Goal: Transaction & Acquisition: Book appointment/travel/reservation

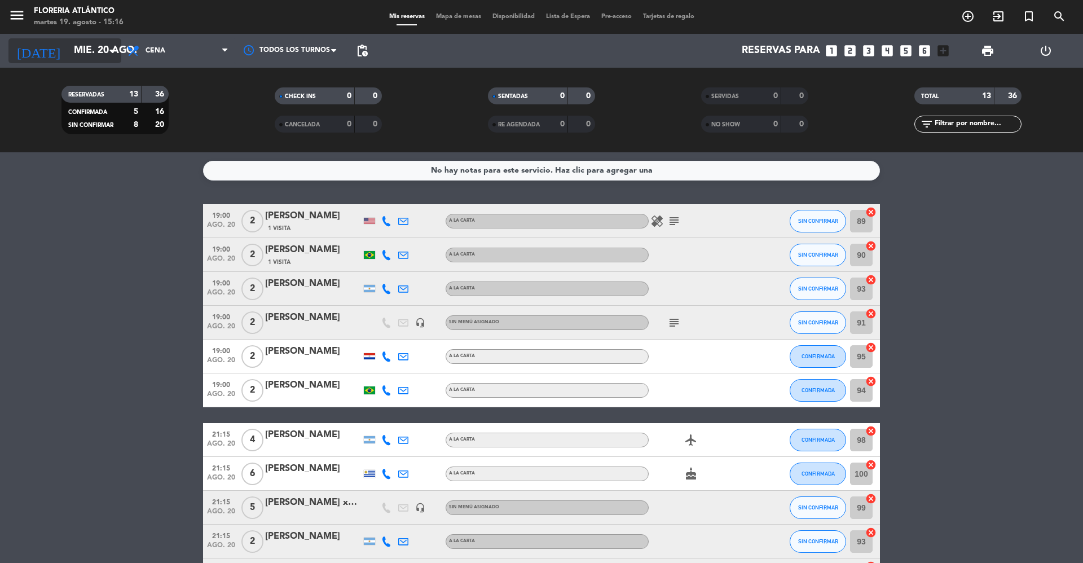
click at [114, 52] on icon "arrow_drop_down" at bounding box center [112, 51] width 14 height 14
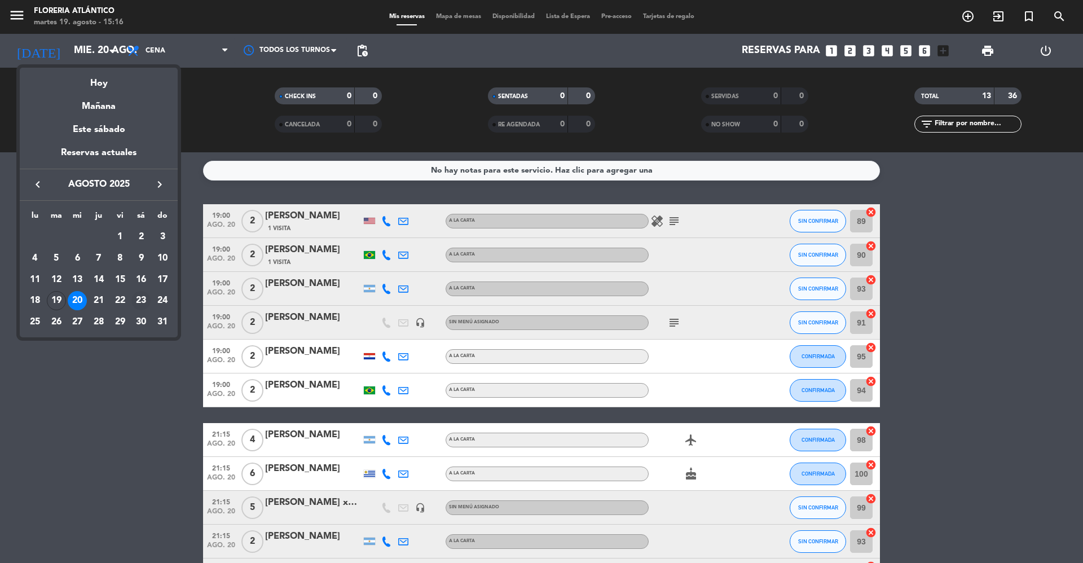
click at [138, 293] on div "23" at bounding box center [140, 300] width 19 height 19
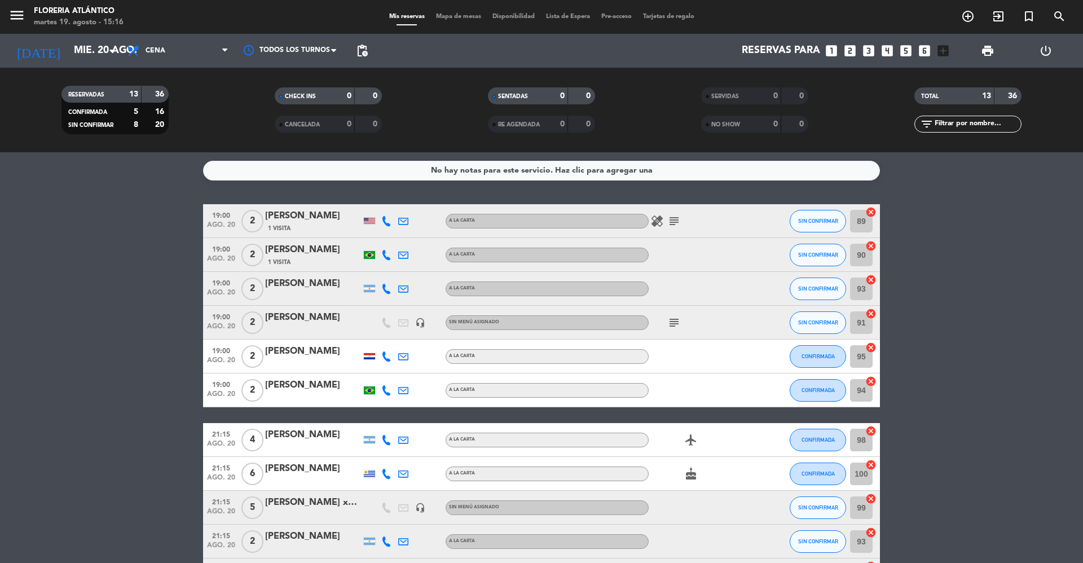
type input "sáb. 23 ago."
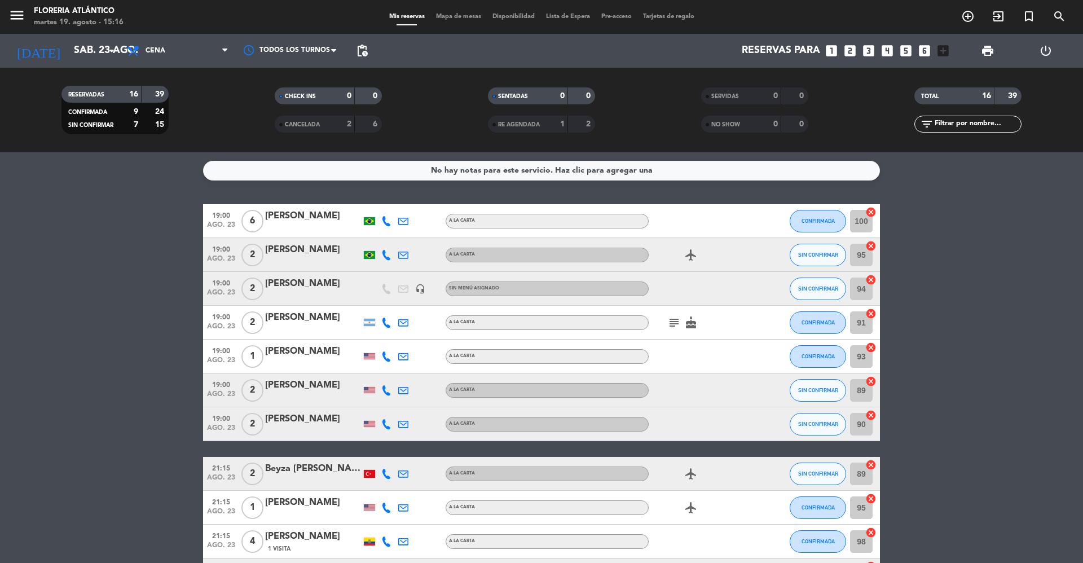
click at [851, 49] on icon "looks_two" at bounding box center [850, 50] width 15 height 15
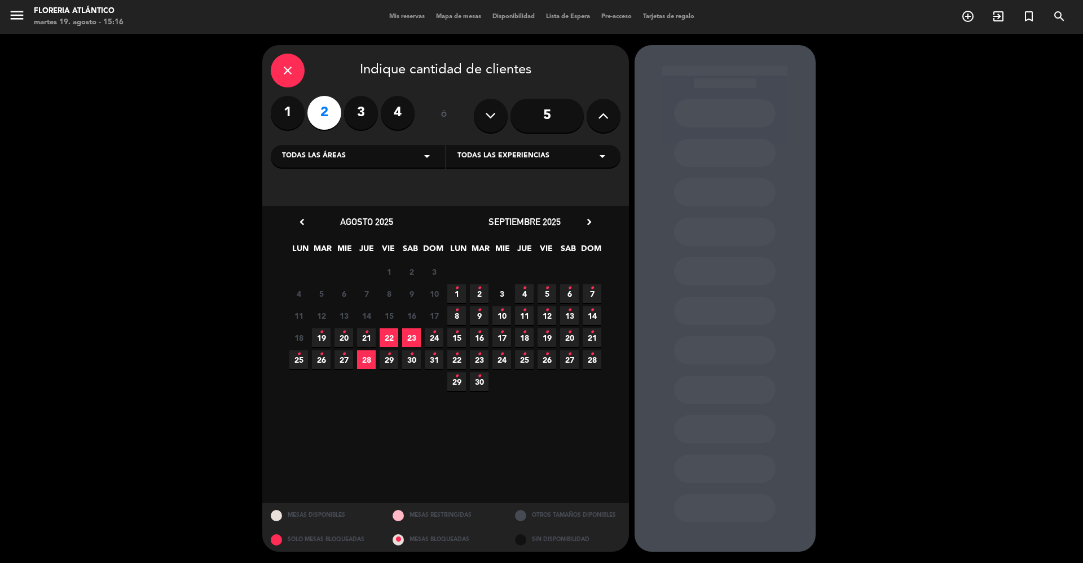
click at [409, 331] on span "23" at bounding box center [411, 337] width 19 height 19
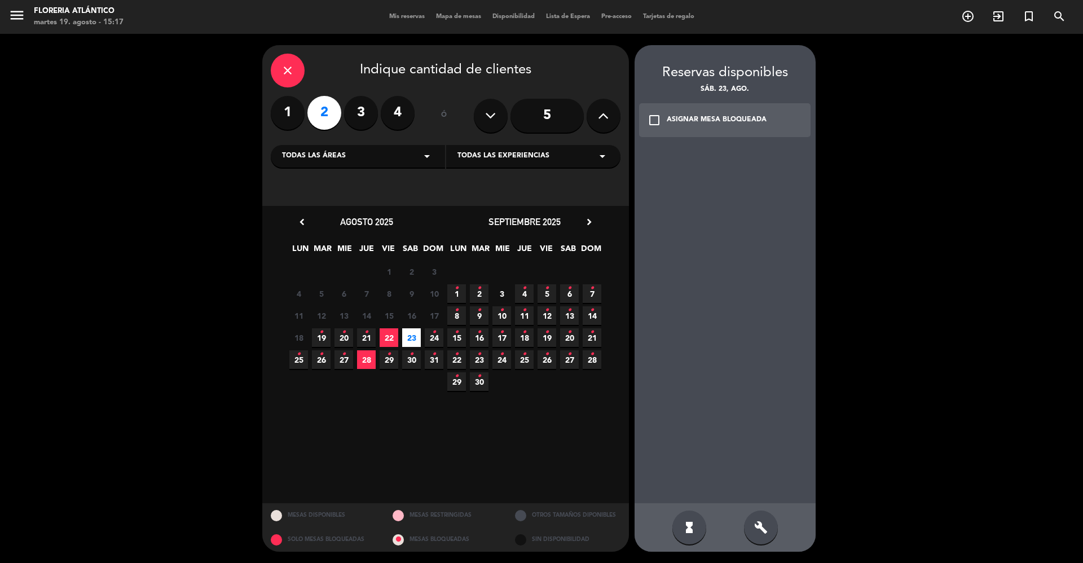
click at [657, 117] on icon "check_box_outline_blank" at bounding box center [654, 120] width 14 height 14
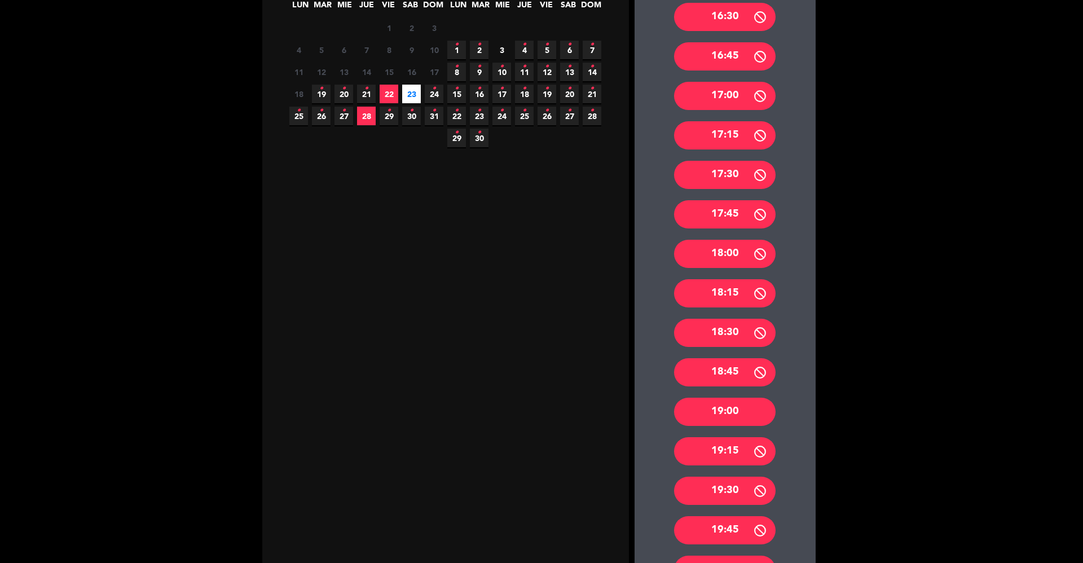
scroll to position [301, 0]
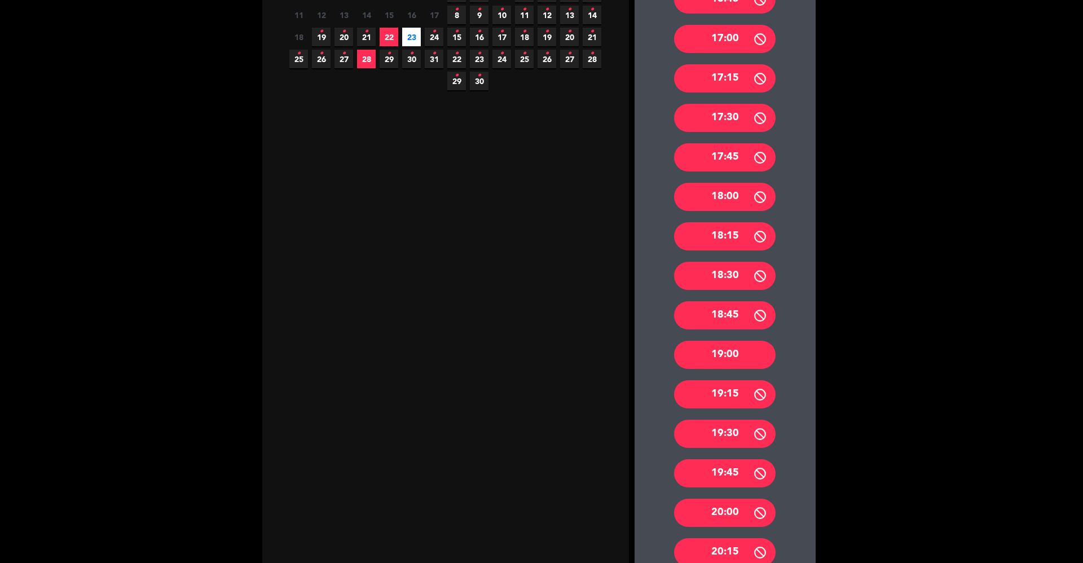
click at [756, 353] on div "19:00" at bounding box center [725, 355] width 102 height 28
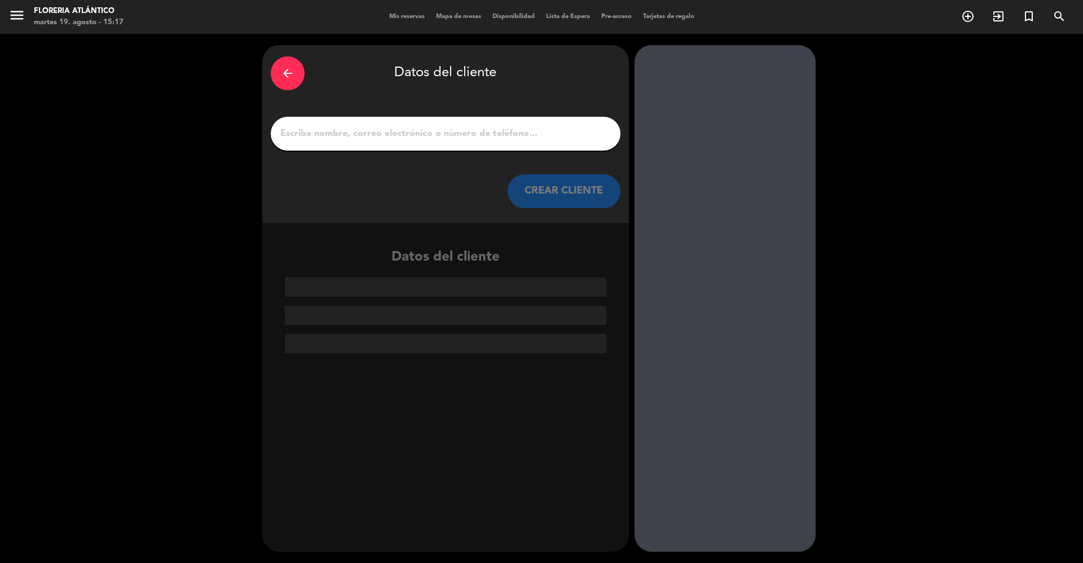
click at [303, 127] on input "1" at bounding box center [445, 134] width 333 height 16
click at [299, 131] on input "1" at bounding box center [445, 134] width 333 height 16
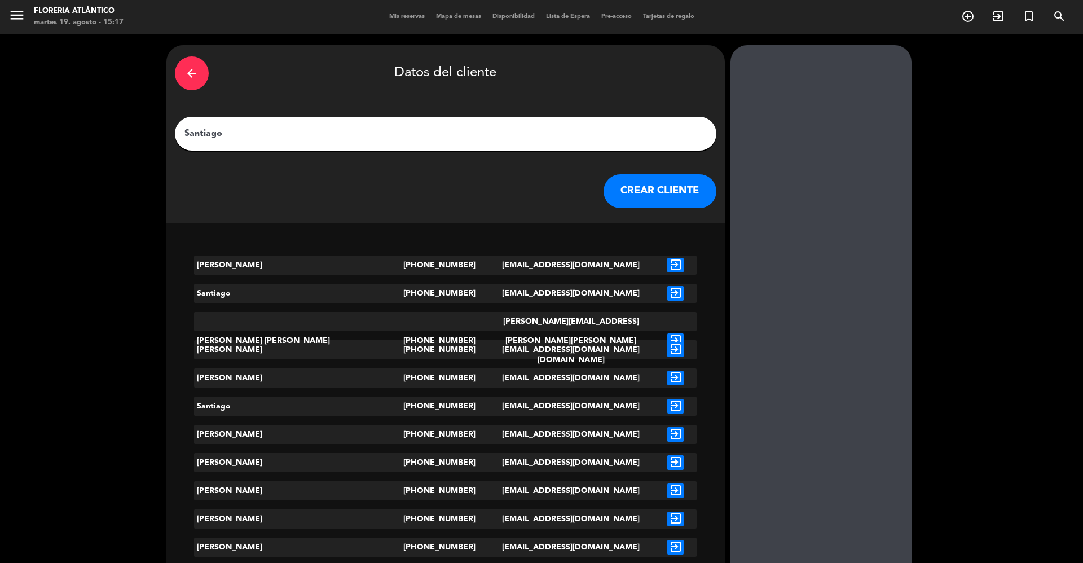
type input "Santiago"
click at [603, 187] on button "CREAR CLIENTE" at bounding box center [659, 191] width 113 height 34
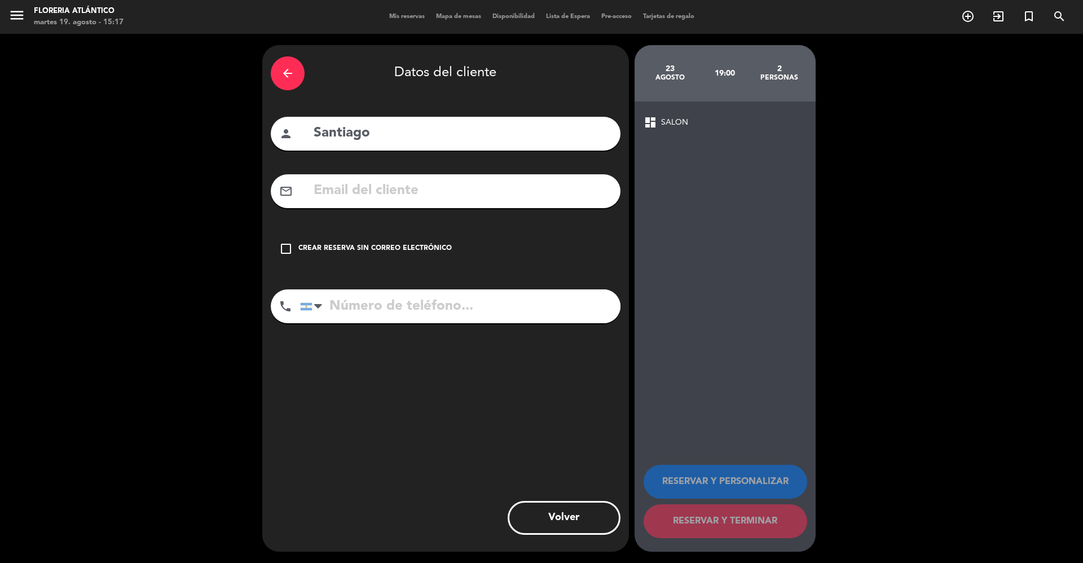
click at [284, 248] on icon "check_box_outline_blank" at bounding box center [286, 249] width 14 height 14
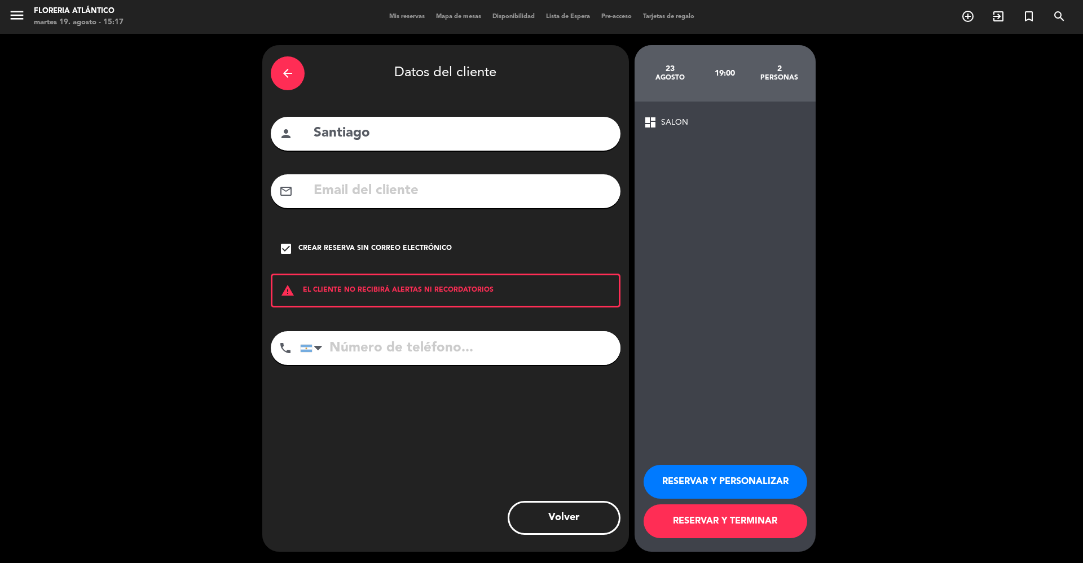
click at [328, 350] on input "tel" at bounding box center [460, 348] width 320 height 34
type input "2345664526"
click at [738, 515] on button "RESERVAR Y TERMINAR" at bounding box center [726, 521] width 164 height 34
